Goal: Information Seeking & Learning: Learn about a topic

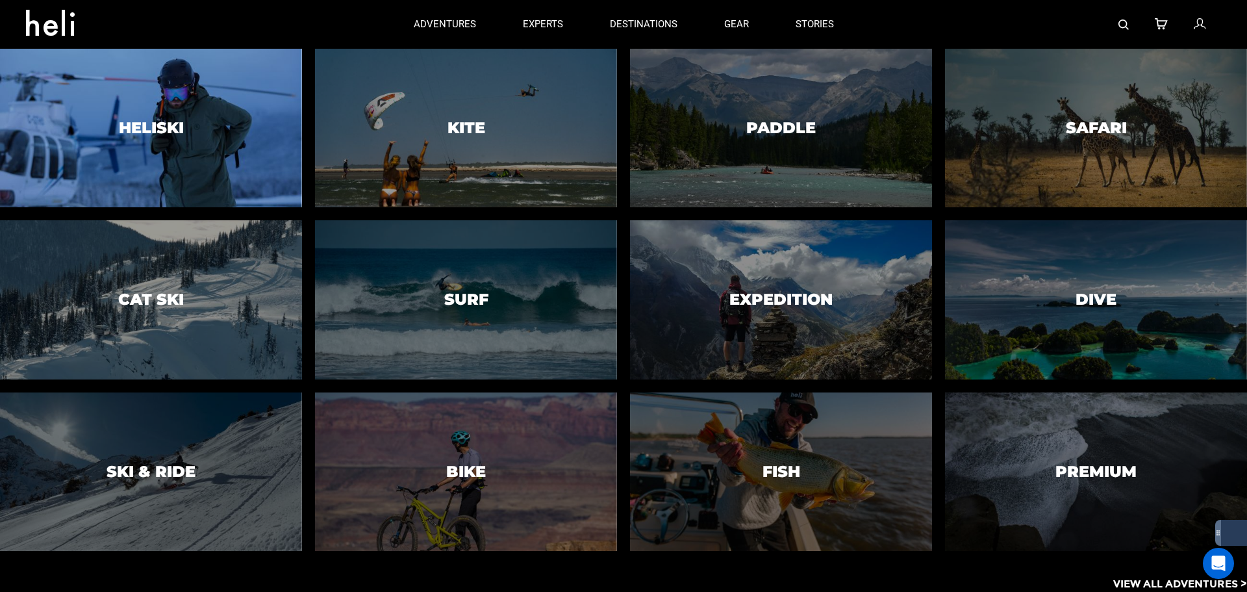
click at [144, 127] on h3 "Heliski" at bounding box center [151, 128] width 65 height 17
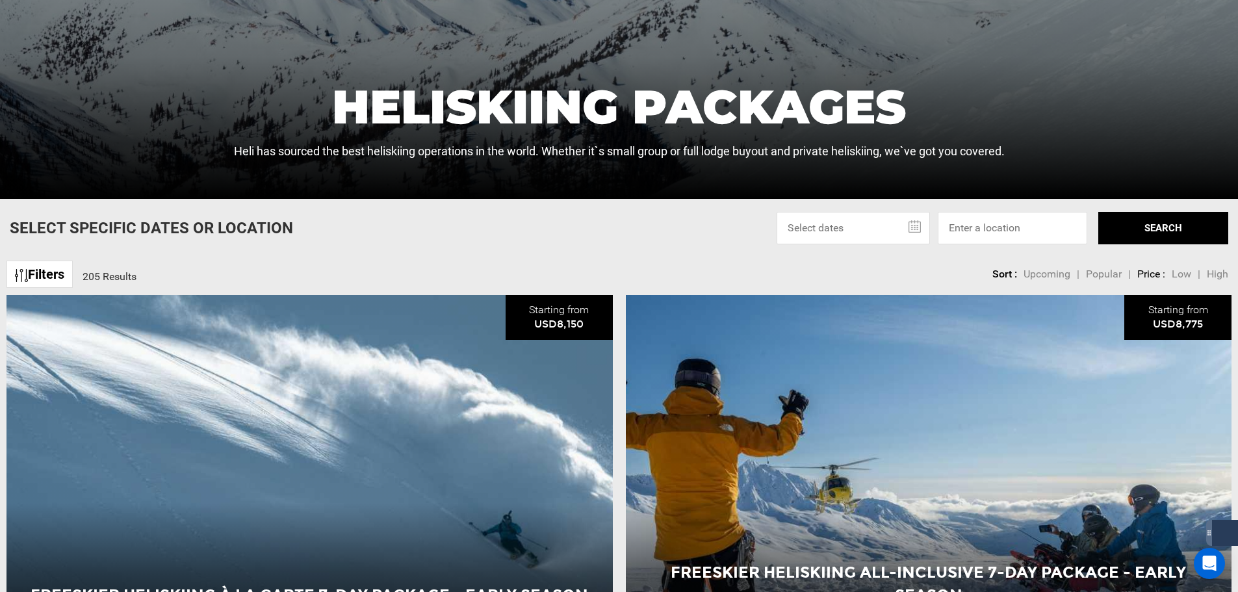
scroll to position [325, 0]
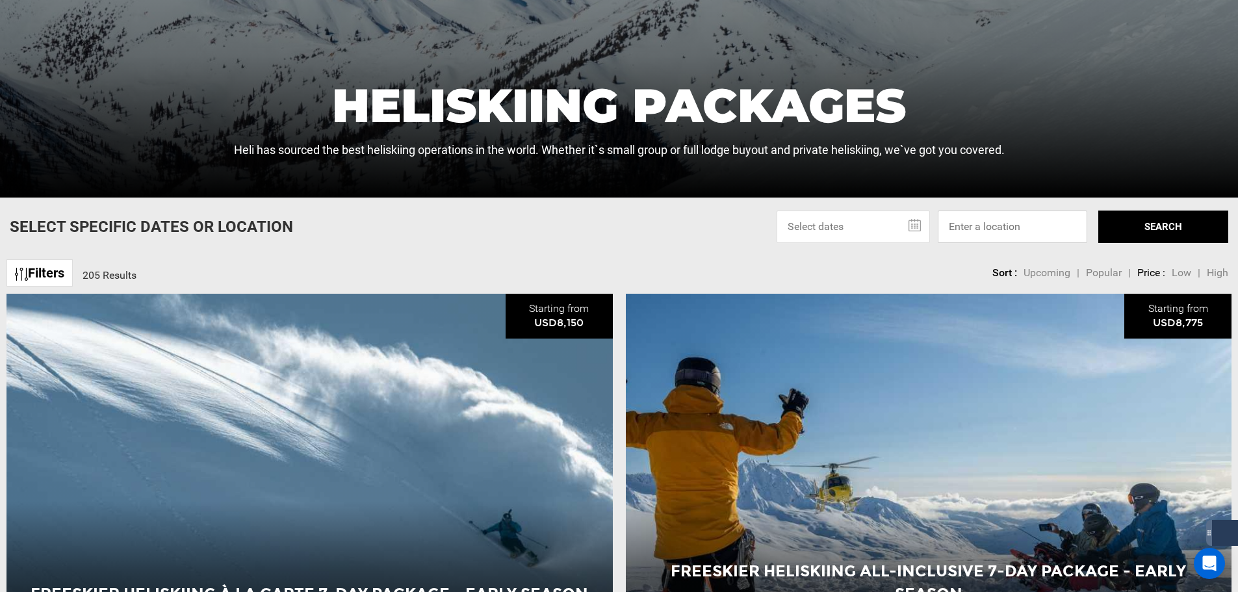
click at [1008, 232] on input at bounding box center [1011, 226] width 149 height 32
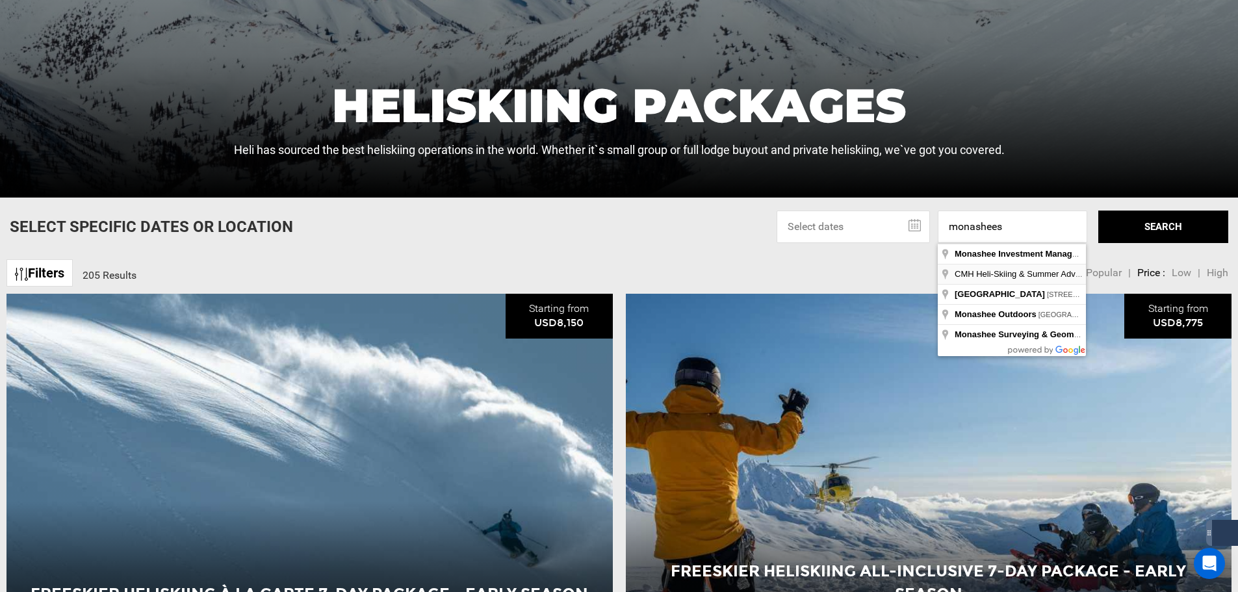
type input "CMH Heli-Skiing & Summer Adventures - [GEOGRAPHIC_DATA], [PERSON_NAME][GEOGRAPH…"
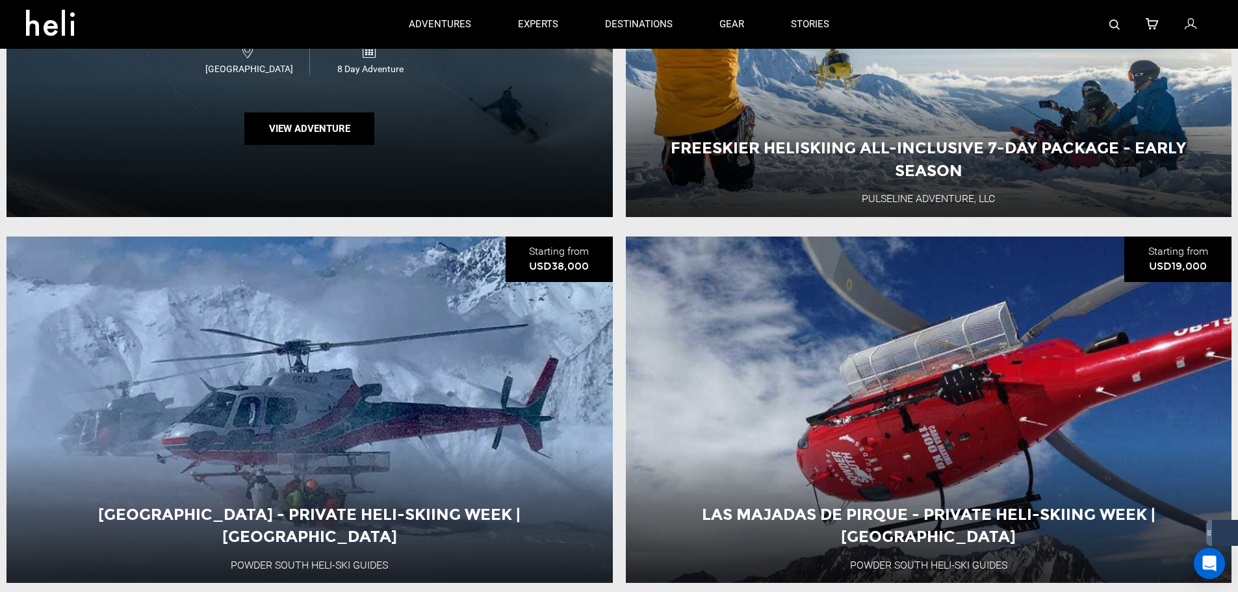
scroll to position [585, 0]
